Goal: Task Accomplishment & Management: Manage account settings

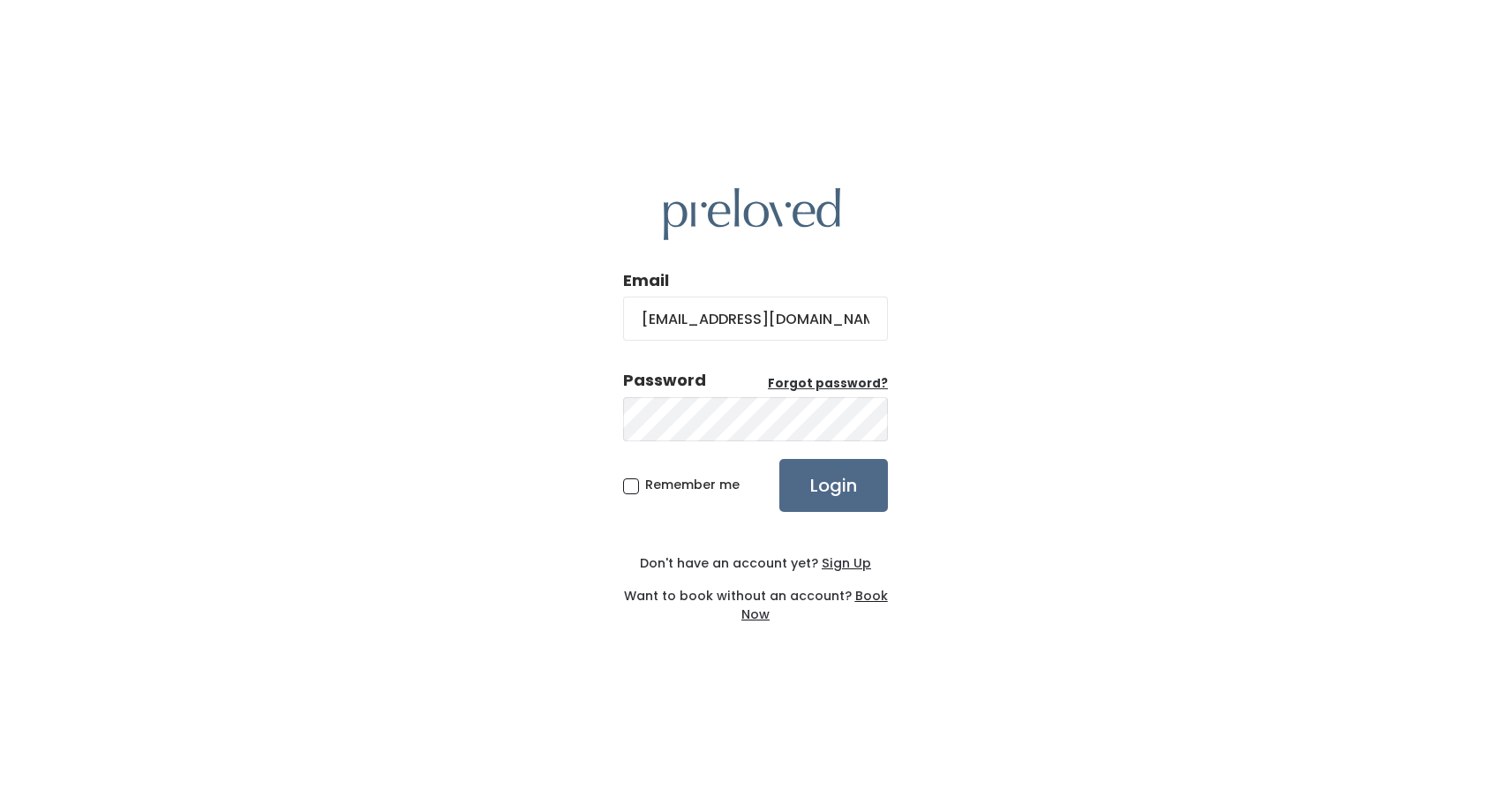
type input "johanna1@me.com"
click at [779, 459] on input "Login" at bounding box center [833, 485] width 109 height 53
type input "[EMAIL_ADDRESS][DOMAIN_NAME]"
click at [779, 459] on input "Login" at bounding box center [833, 485] width 109 height 53
